Goal: Transaction & Acquisition: Obtain resource

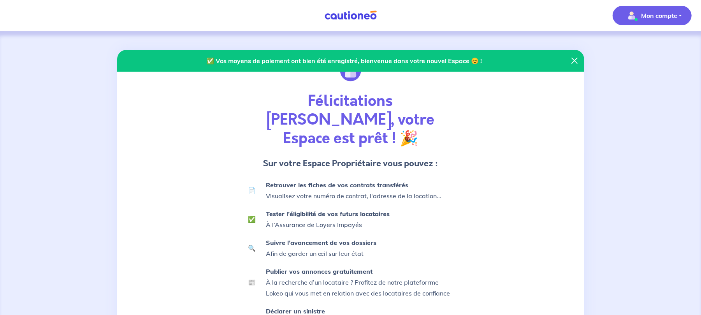
click at [641, 13] on p "Mon compte" at bounding box center [659, 15] width 36 height 9
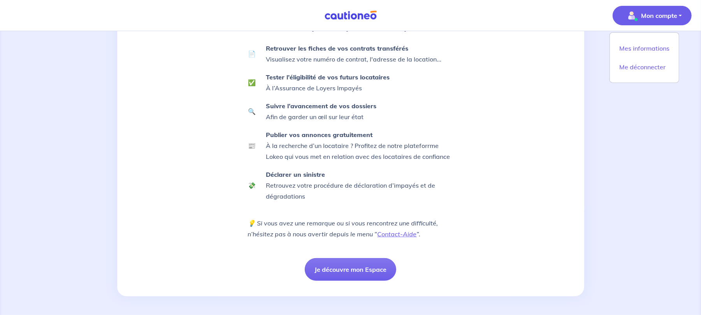
scroll to position [238, 0]
click at [374, 273] on div "Félicitations [PERSON_NAME], votre Espace est prêt ! 🎉 Sur votre Espace Proprié…" at bounding box center [350, 101] width 215 height 377
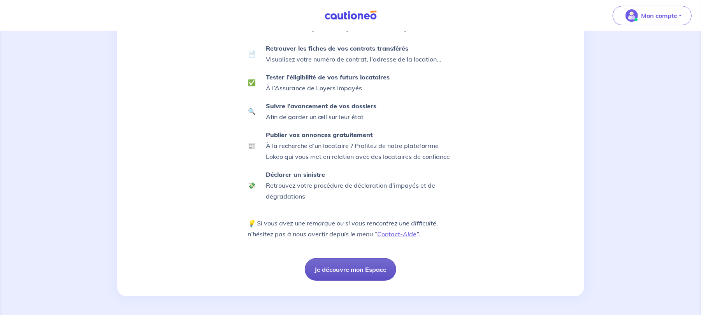
click at [376, 262] on button "Je découvre mon Espace" at bounding box center [351, 269] width 92 height 23
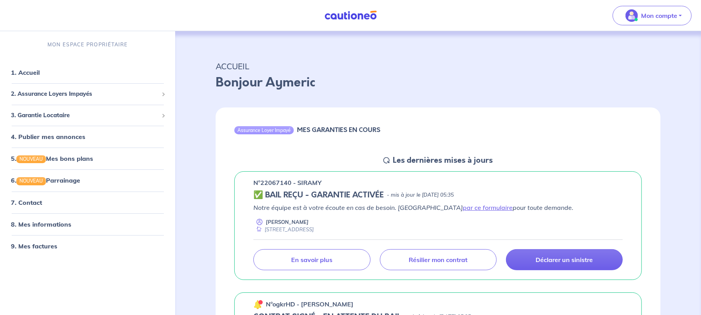
click at [427, 92] on p "Bonjour Aymeric" at bounding box center [438, 82] width 445 height 19
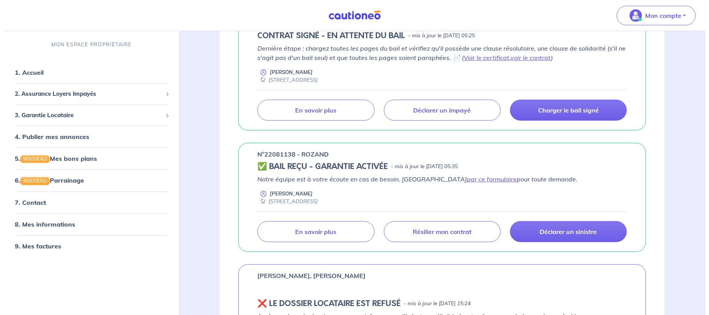
scroll to position [312, 0]
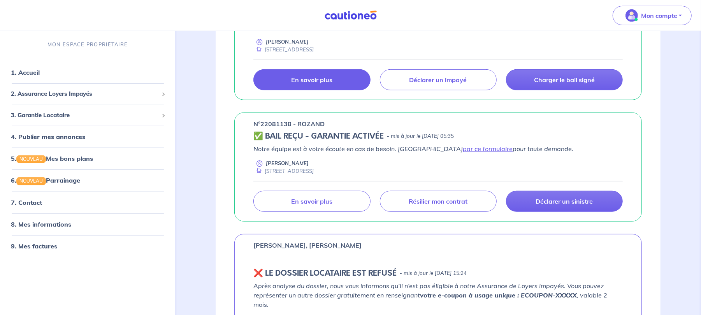
click at [292, 90] on link "En savoir plus" at bounding box center [312, 79] width 117 height 21
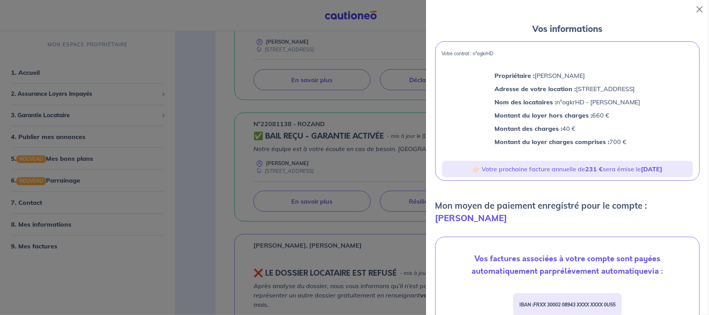
scroll to position [52, 0]
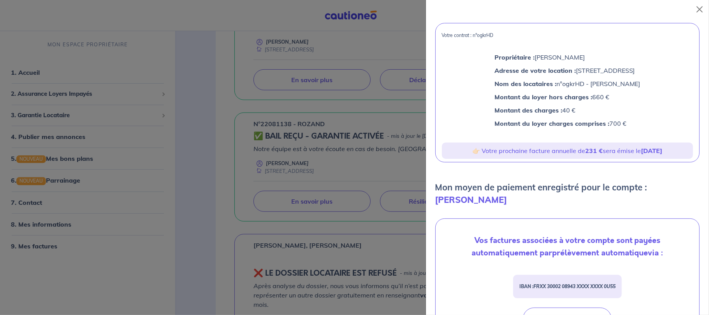
click at [593, 156] on p "👉🏻 Votre prochaine facture annuelle de 231 € sera émise le [DATE]" at bounding box center [567, 151] width 245 height 10
click at [641, 155] on strong "[DATE]" at bounding box center [651, 151] width 21 height 8
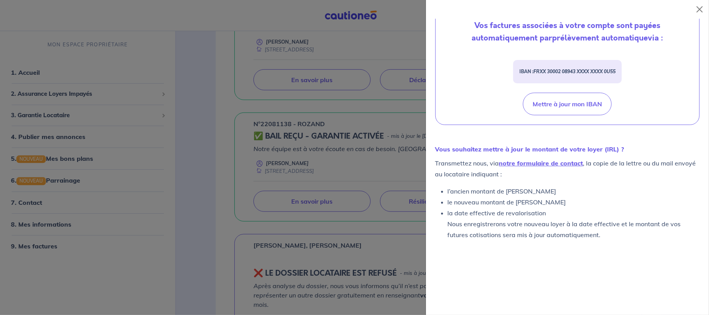
scroll to position [407, 0]
click at [580, 164] on link "notre formulaire de contact" at bounding box center [541, 163] width 84 height 8
click at [470, 114] on div "Vos factures associées à votre compte sont payées automatiquement par prélèveme…" at bounding box center [568, 64] width 264 height 121
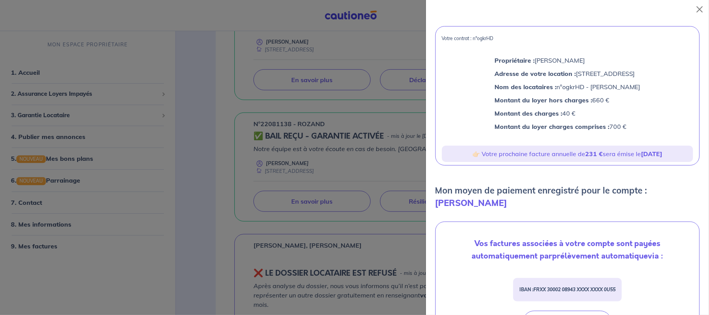
scroll to position [44, 0]
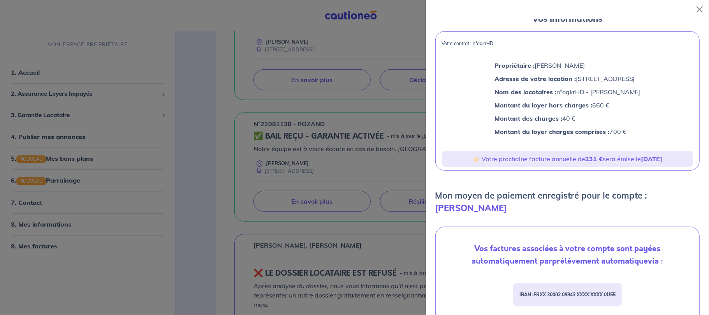
click at [495, 110] on p "Montant du loyer hors charges : 660 €" at bounding box center [568, 105] width 146 height 10
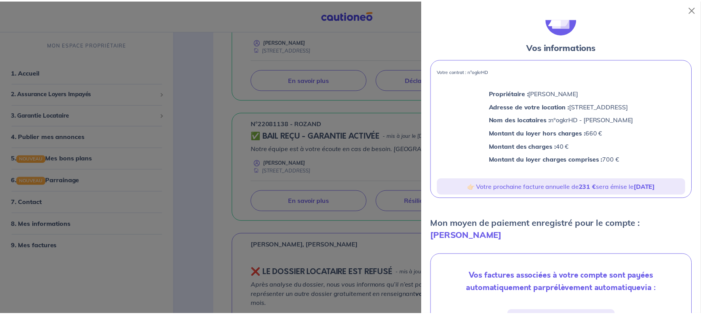
scroll to position [0, 0]
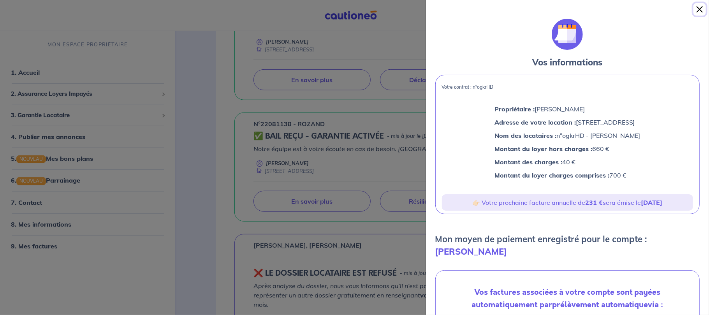
click at [694, 8] on button "Close" at bounding box center [700, 9] width 12 height 12
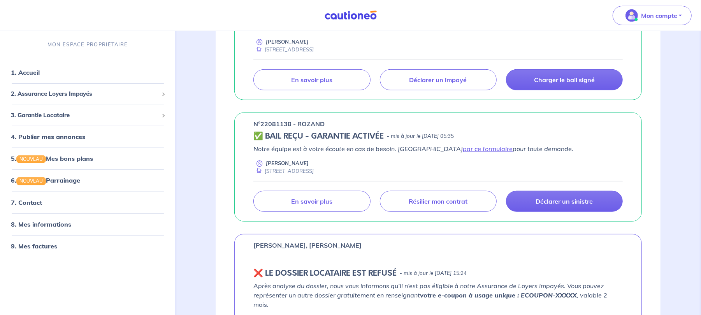
drag, startPoint x: 464, startPoint y: 110, endPoint x: 438, endPoint y: 109, distance: 26.5
click at [439, 32] on p "Dernière étape : chargez toutes les pages du bail et vérifiez qu'il possède une…" at bounding box center [439, 22] width 370 height 19
click at [437, 32] on p "Dernière étape : chargez toutes les pages du bail et vérifiez qu'il possède une…" at bounding box center [439, 22] width 370 height 19
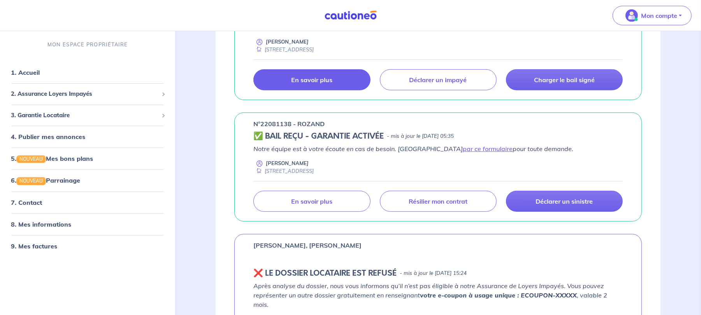
click at [308, 90] on link "En savoir plus" at bounding box center [312, 79] width 117 height 21
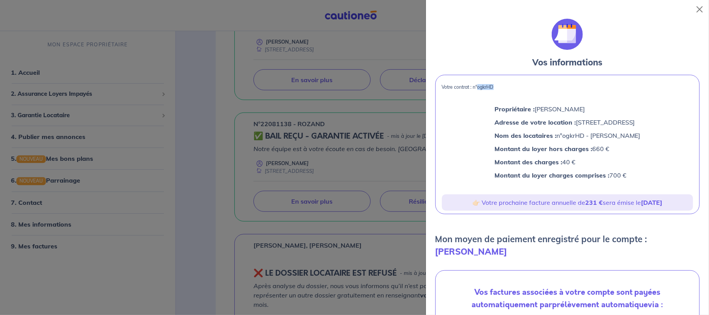
drag, startPoint x: 519, startPoint y: 96, endPoint x: 492, endPoint y: 100, distance: 27.2
click at [492, 100] on div "Votre contrat : n°ogkrHD Propriétaire : [PERSON_NAME] Adresse de votre location…" at bounding box center [567, 144] width 264 height 139
click at [619, 127] on p "Adresse de votre location : [STREET_ADDRESS]" at bounding box center [568, 122] width 146 height 10
drag, startPoint x: 626, startPoint y: 220, endPoint x: 449, endPoint y: 101, distance: 212.8
click at [447, 101] on div "Votre contrat : n°ogkrHD Propriétaire : [PERSON_NAME] Adresse de votre location…" at bounding box center [567, 144] width 264 height 139
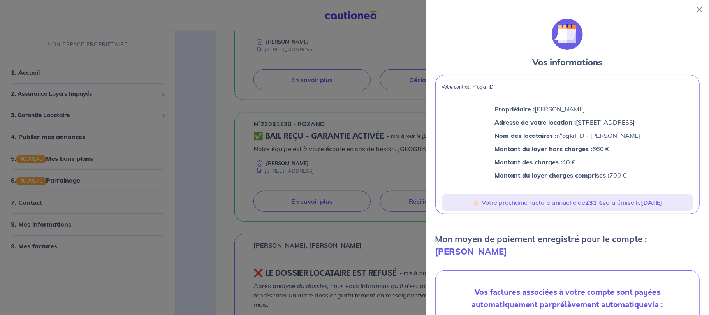
copy div "Votre contrat : n°ogkrHD Propriétaire : [PERSON_NAME] Adresse de votre location…"
click at [577, 114] on p "Propriétaire : [PERSON_NAME]" at bounding box center [568, 109] width 146 height 10
click at [695, 9] on button "Close" at bounding box center [700, 9] width 12 height 12
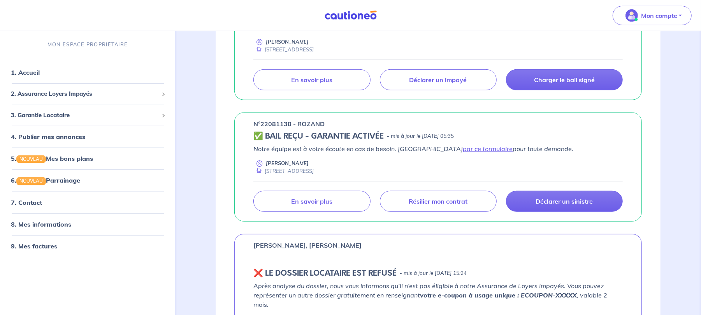
click at [484, 32] on p "Dernière étape : chargez toutes les pages du bail et vérifiez qu'il possède une…" at bounding box center [439, 22] width 370 height 19
drag, startPoint x: 424, startPoint y: 111, endPoint x: 358, endPoint y: 112, distance: 65.8
click at [359, 32] on p "Dernière étape : chargez toutes les pages du bail et vérifiez qu'il possède une…" at bounding box center [439, 22] width 370 height 19
click at [357, 32] on p "Dernière étape : chargez toutes les pages du bail et vérifiez qu'il possède une…" at bounding box center [439, 22] width 370 height 19
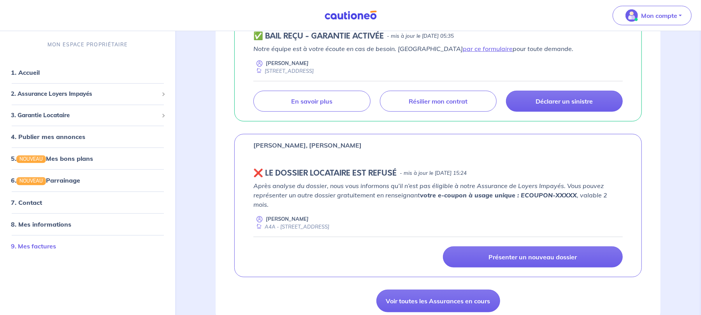
scroll to position [415, 0]
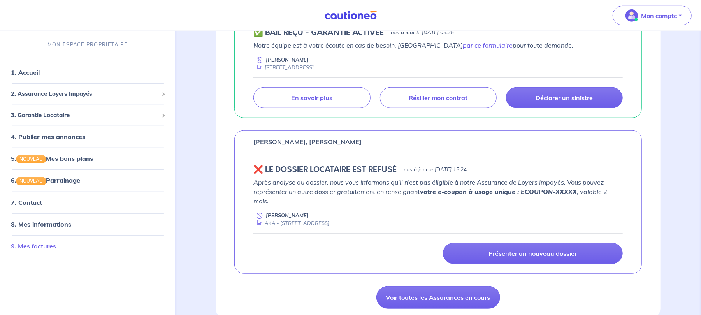
click at [38, 250] on link "9. Mes factures" at bounding box center [33, 246] width 45 height 8
click at [56, 250] on link "9. Mes factures" at bounding box center [33, 246] width 45 height 8
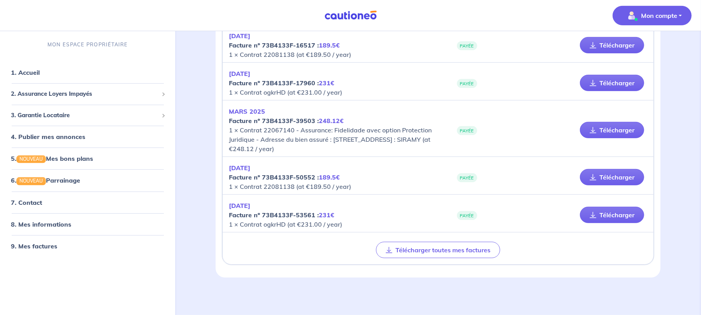
scroll to position [259, 0]
drag, startPoint x: 337, startPoint y: 196, endPoint x: 278, endPoint y: 197, distance: 58.8
click at [278, 153] on p "[DATE] Facture nº 73B4133F-39503 : 248.12€ 1 × Contrat 22067140 - Assurance: Fi…" at bounding box center [333, 130] width 209 height 47
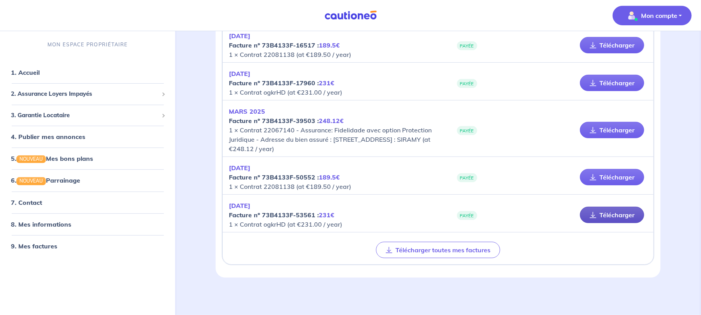
click at [580, 223] on link "Télécharger" at bounding box center [612, 215] width 64 height 16
click at [292, 229] on p "[DATE] Facture nº 73B4133F-53561 : 231€ 1 × Contrat ogkrHD (at €231.00 / year)" at bounding box center [333, 215] width 209 height 28
click at [295, 229] on p "[DATE] Facture nº 73B4133F-53561 : 231€ 1 × Contrat ogkrHD (at €231.00 / year)" at bounding box center [333, 215] width 209 height 28
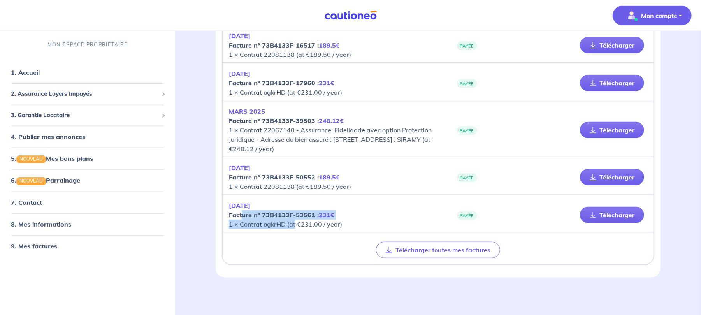
drag, startPoint x: 324, startPoint y: 209, endPoint x: 259, endPoint y: 197, distance: 66.5
click at [259, 201] on p "[DATE] Facture nº 73B4133F-53561 : 231€ 1 × Contrat ogkrHD (at €231.00 / year)" at bounding box center [333, 215] width 209 height 28
click at [259, 211] on strong "Facture nº 73B4133F-53561 : 231€" at bounding box center [282, 215] width 106 height 8
click at [305, 211] on p "[DATE] Facture nº 73B4133F-53561 : 231€ 1 × Contrat ogkrHD (at €231.00 / year)" at bounding box center [333, 215] width 209 height 28
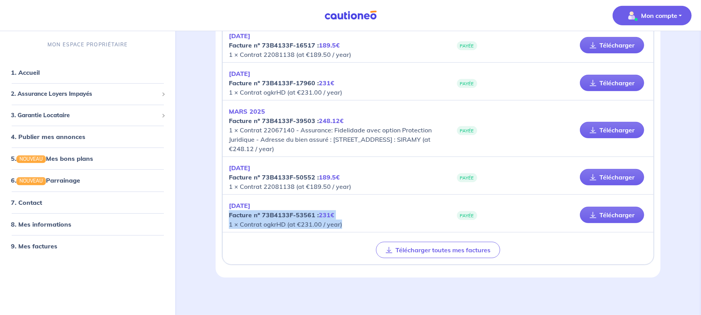
drag, startPoint x: 349, startPoint y: 203, endPoint x: 239, endPoint y: 190, distance: 111.4
click at [239, 198] on div "[DATE] Facture nº 73B4133F-53561 : 231€ 1 × Contrat ogkrHD (at €231.00 / year) …" at bounding box center [438, 215] width 431 height 35
copy p "Facture nº 73B4133F-53561 : 231€ 1 × Contrat ogkrHD (at €231.00 / year)"
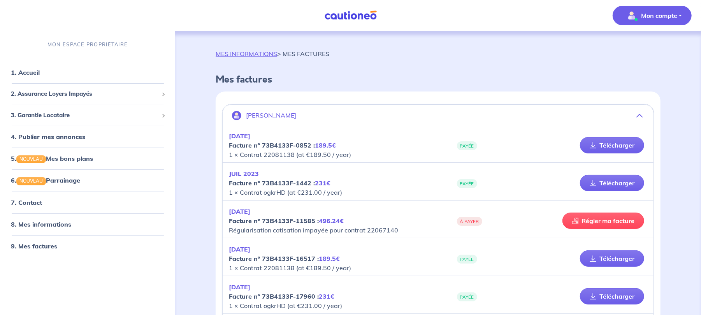
scroll to position [0, 0]
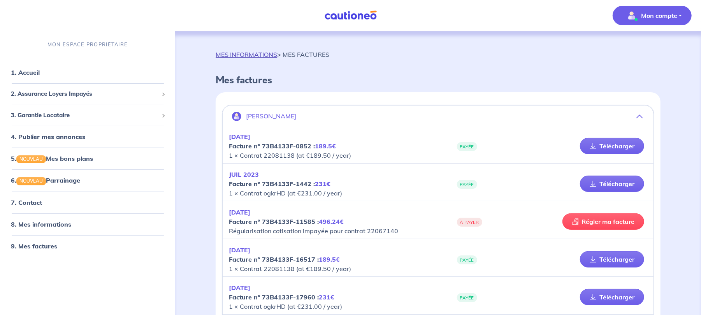
click at [268, 58] on link "MES INFORMATIONS" at bounding box center [247, 55] width 62 height 8
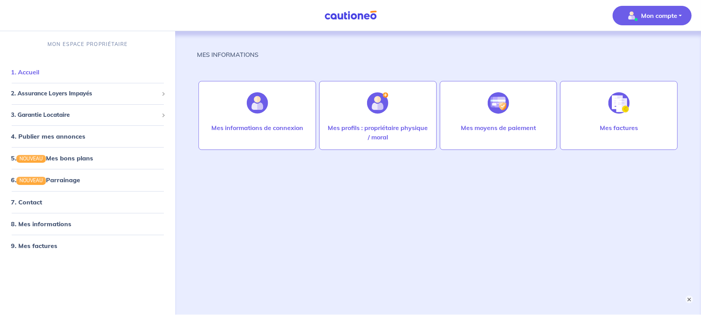
click at [36, 76] on link "1. Accueil" at bounding box center [25, 72] width 28 height 8
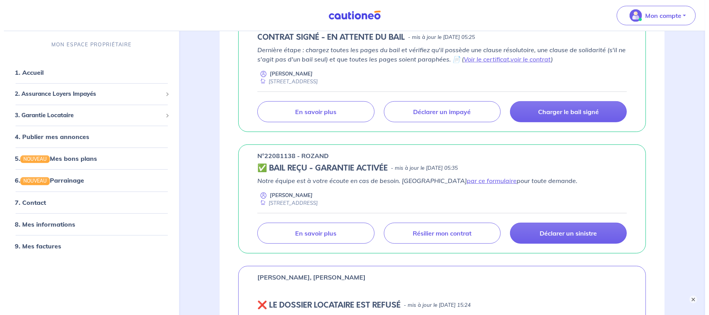
scroll to position [298, 0]
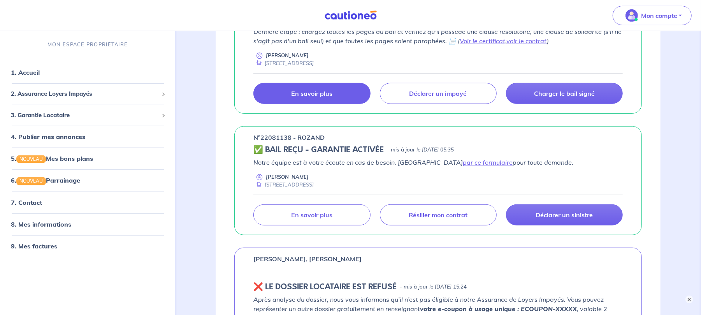
click at [326, 97] on p "En savoir plus" at bounding box center [311, 94] width 41 height 8
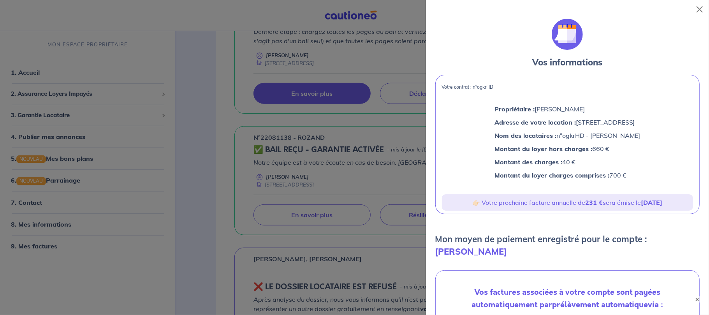
click at [517, 96] on div "Votre contrat : n°ogkrHD" at bounding box center [567, 91] width 251 height 12
drag, startPoint x: 521, startPoint y: 97, endPoint x: 446, endPoint y: 98, distance: 74.8
click at [446, 98] on div "Votre contrat : n°ogkrHD Propriétaire : [PERSON_NAME] Adresse de votre location…" at bounding box center [567, 144] width 264 height 139
copy p "Votre contrat : n°ogkrHD"
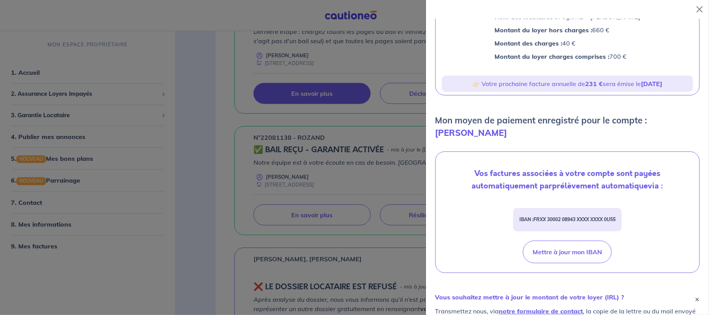
scroll to position [44, 0]
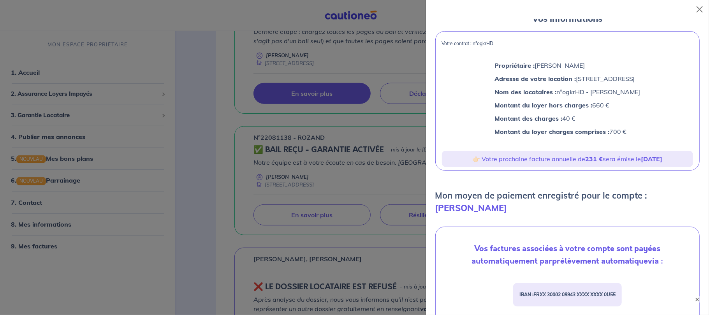
click at [641, 97] on p "Nom des locataires : n°ogkrHD - [PERSON_NAME]" at bounding box center [568, 92] width 146 height 10
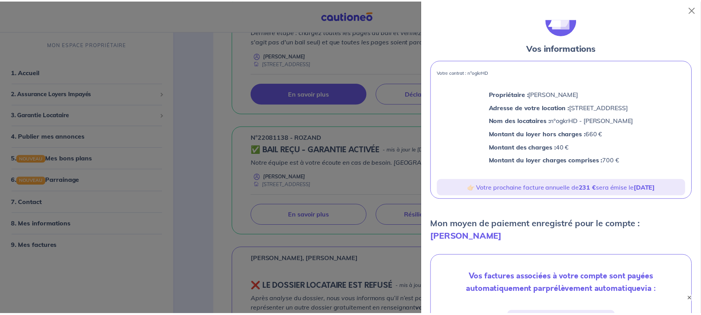
scroll to position [0, 0]
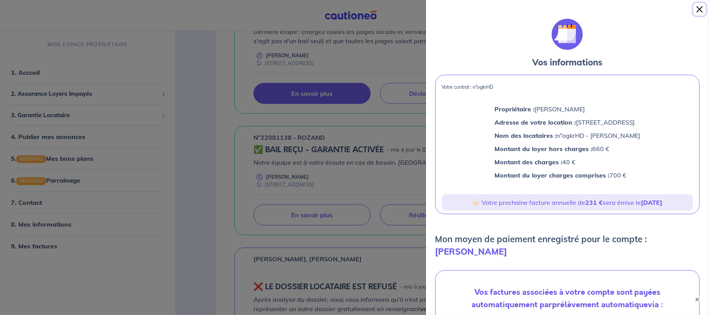
click at [694, 11] on button "Close" at bounding box center [700, 9] width 12 height 12
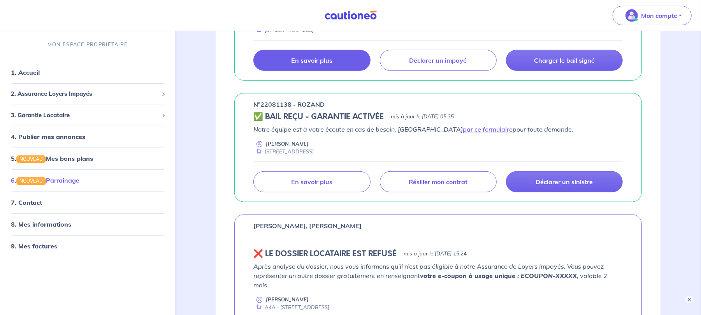
scroll to position [350, 0]
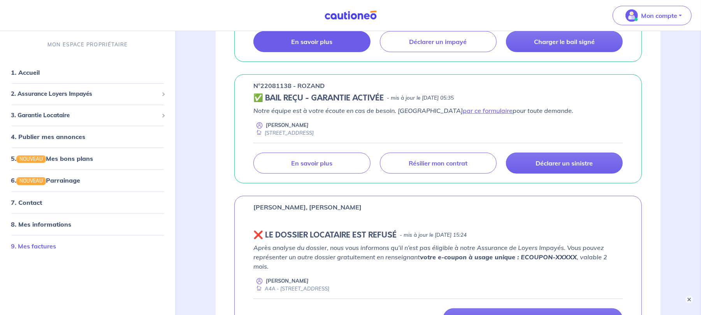
click at [47, 250] on link "9. Mes factures" at bounding box center [33, 246] width 45 height 8
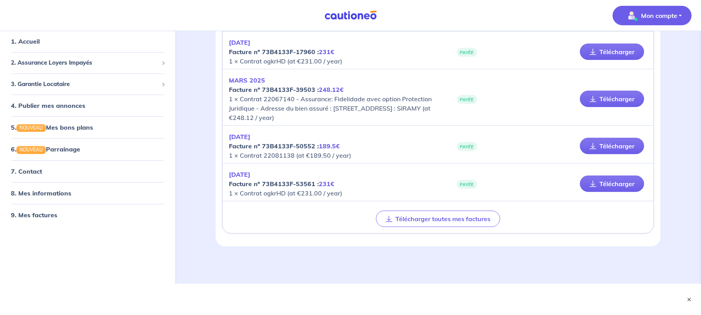
scroll to position [401, 0]
click at [580, 176] on link "Télécharger" at bounding box center [612, 184] width 64 height 16
click at [315, 122] on p "[DATE] Facture nº 73B4133F-39503 : 248.12€ 1 × Contrat 22067140 - Assurance: Fi…" at bounding box center [333, 99] width 209 height 47
drag, startPoint x: 354, startPoint y: 133, endPoint x: 377, endPoint y: 132, distance: 23.4
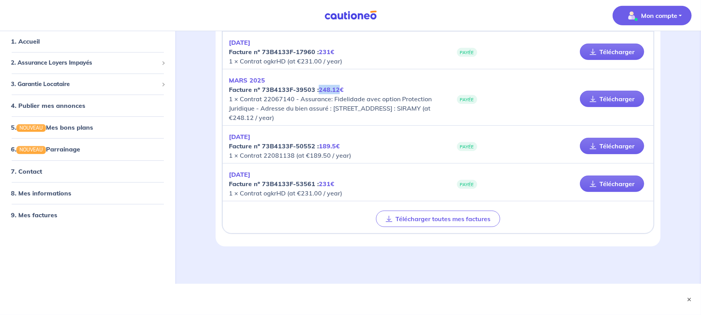
click at [344, 93] on em "248.12€" at bounding box center [331, 90] width 25 height 8
copy em "248.12"
click at [344, 122] on p "[DATE] Facture nº 73B4133F-39503 : 248.12€ 1 × Contrat 22067140 - Assurance: Fi…" at bounding box center [333, 99] width 209 height 47
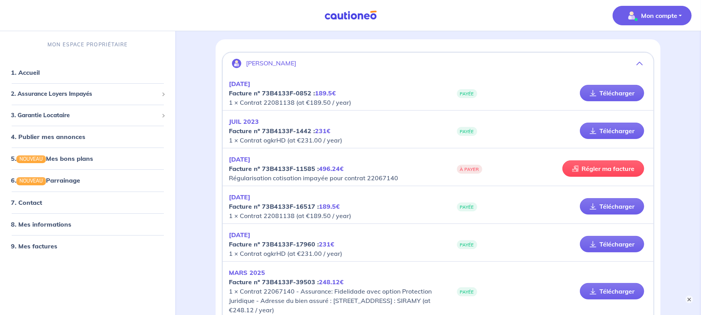
scroll to position [38, 0]
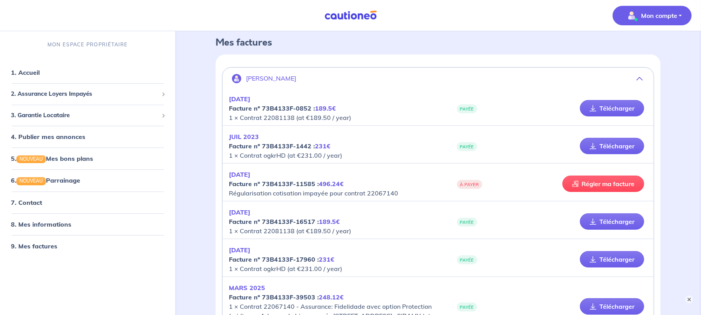
click at [214, 25] on nav "Mon compte MON ESPACE PROPRIÉTAIRE 1. Accueil 2. Assurance Loyers Impayés Sousc…" at bounding box center [350, 15] width 701 height 31
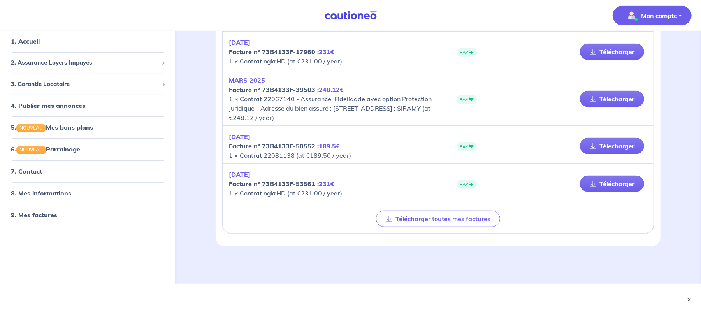
scroll to position [298, 0]
drag, startPoint x: 310, startPoint y: 160, endPoint x: 284, endPoint y: 157, distance: 26.3
click at [284, 122] on p "[DATE] Facture nº 73B4133F-39503 : 248.12€ 1 × Contrat 22067140 - Assurance: Fi…" at bounding box center [333, 99] width 209 height 47
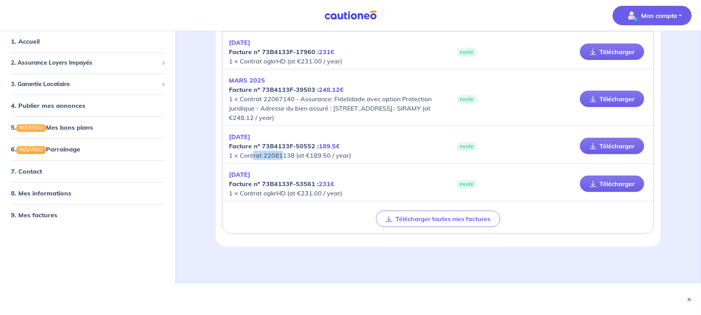
drag, startPoint x: 308, startPoint y: 176, endPoint x: 272, endPoint y: 178, distance: 35.9
click at [272, 160] on p "[DATE] Facture nº 73B4133F-50552 : 189.5€ 1 × Contrat 22081138 (at €189.50 / ye…" at bounding box center [333, 146] width 209 height 28
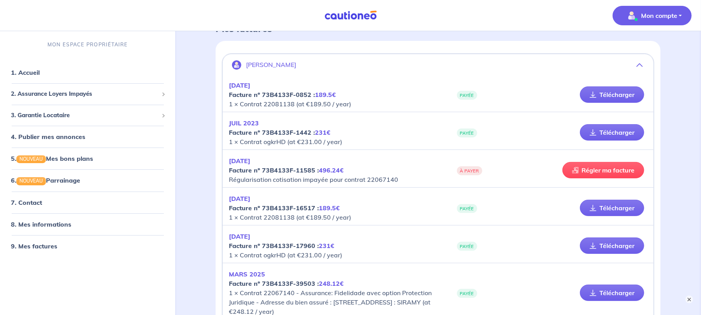
scroll to position [38, 0]
